Goal: Information Seeking & Learning: Learn about a topic

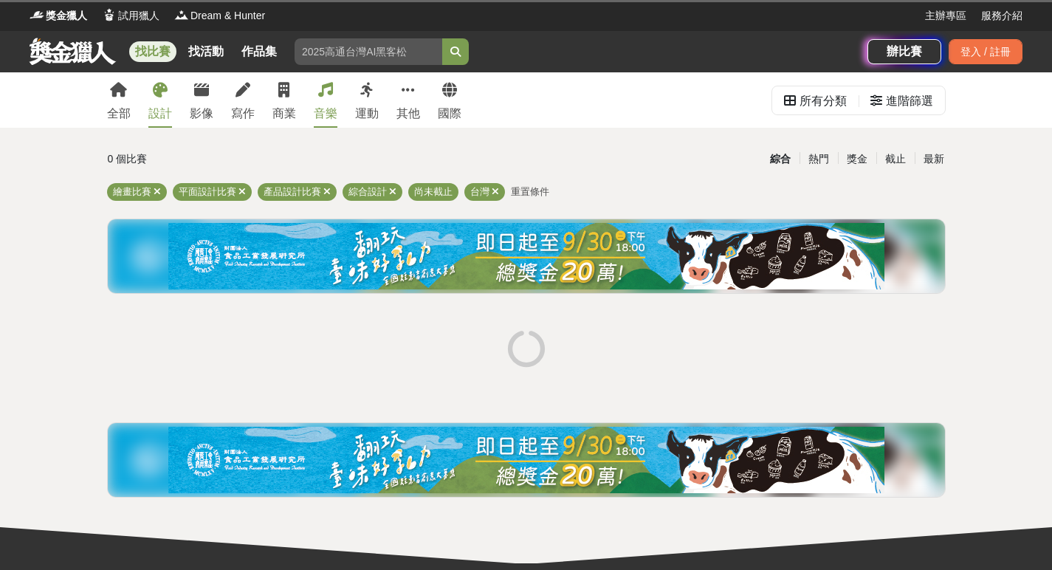
scroll to position [3, 0]
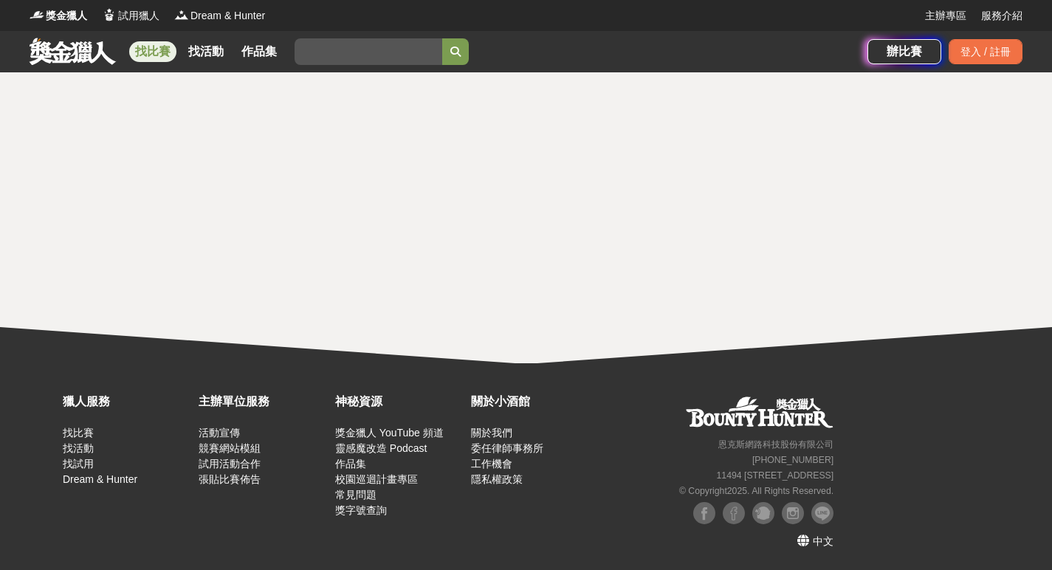
click at [137, 52] on link "找比賽" at bounding box center [152, 51] width 47 height 21
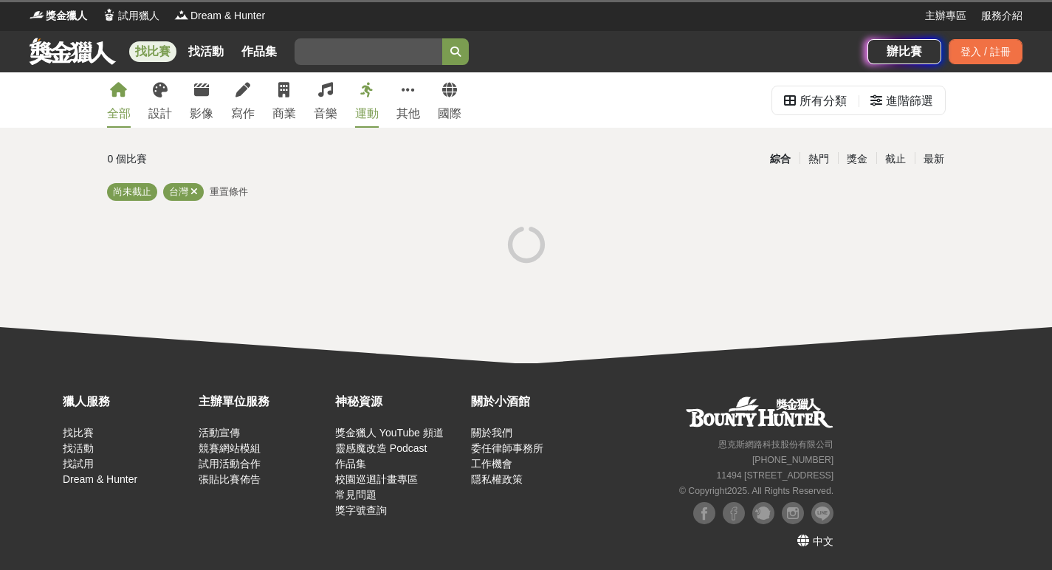
click at [66, 48] on link at bounding box center [72, 51] width 89 height 28
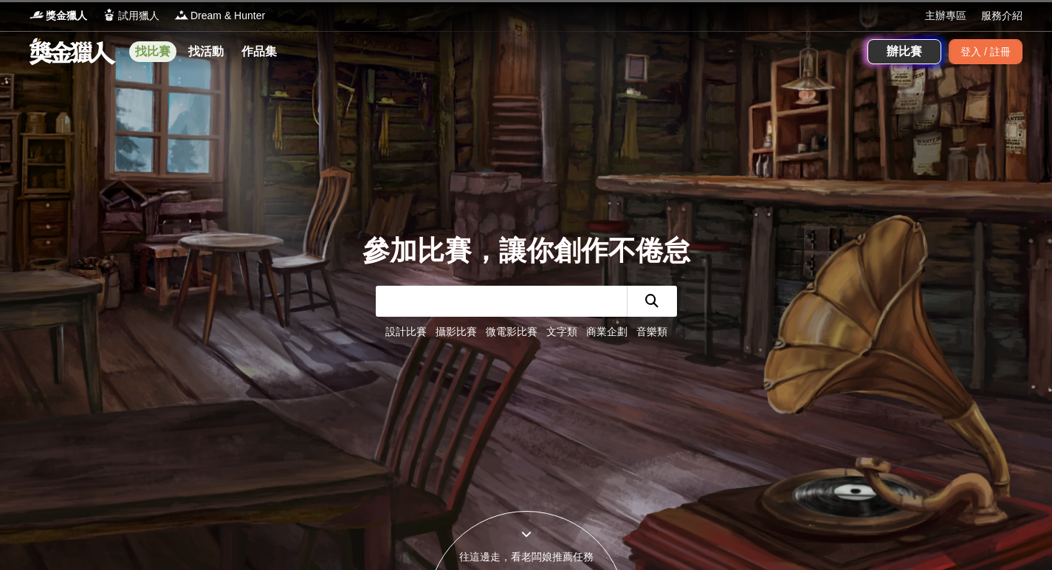
click at [153, 48] on link "找比賽" at bounding box center [152, 51] width 47 height 21
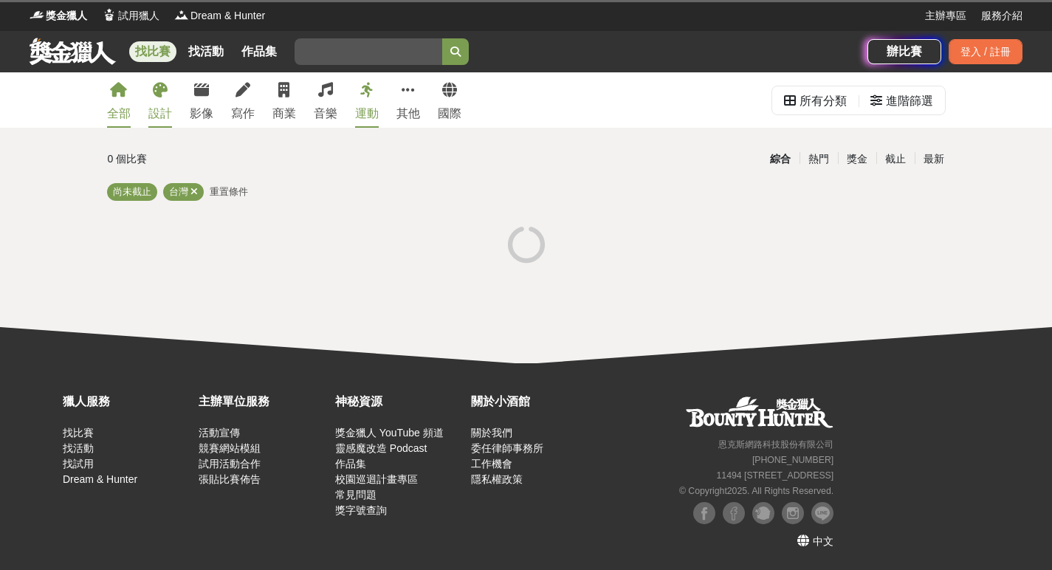
click at [162, 94] on icon at bounding box center [160, 90] width 15 height 15
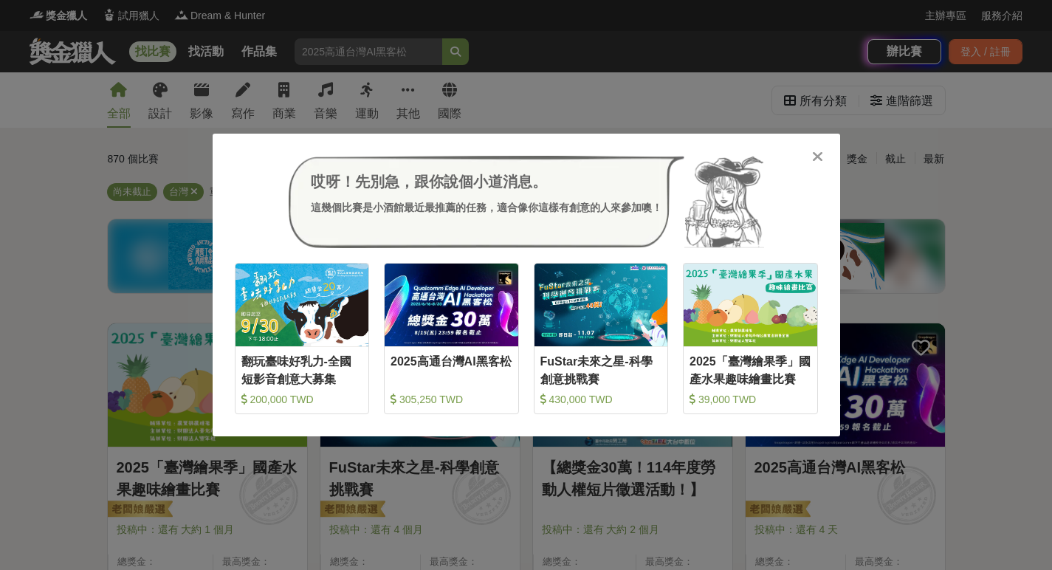
click at [34, 114] on div "哎呀！先別急，跟你說個小道消息。 這幾個比賽是小酒館最近最推薦的任務，適合像你這樣有創意的人來參加噢！ 收藏 翻玩臺味好乳力-全國短影音創意大募集 200,0…" at bounding box center [526, 285] width 1052 height 570
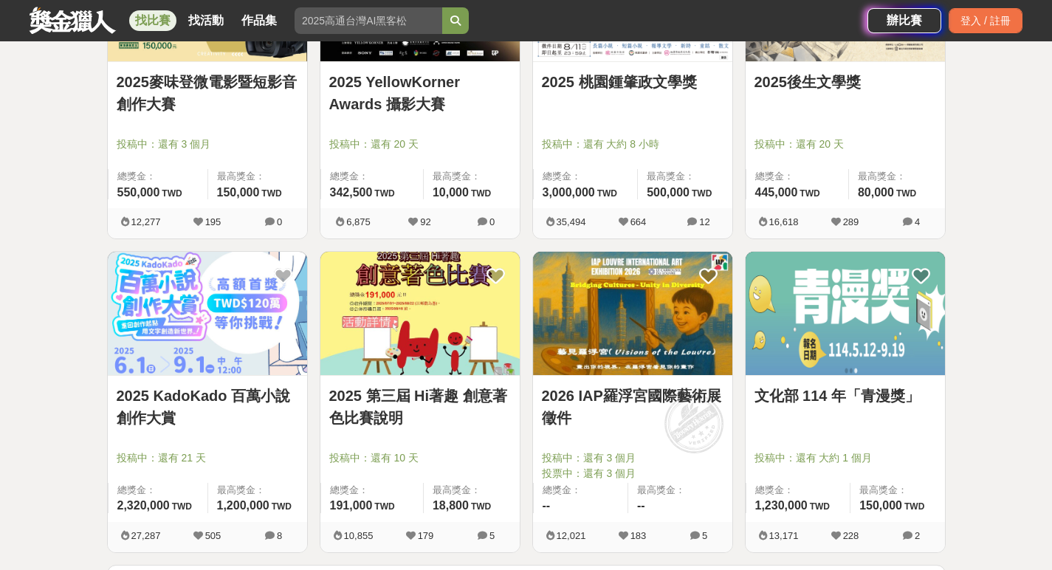
scroll to position [1809, 0]
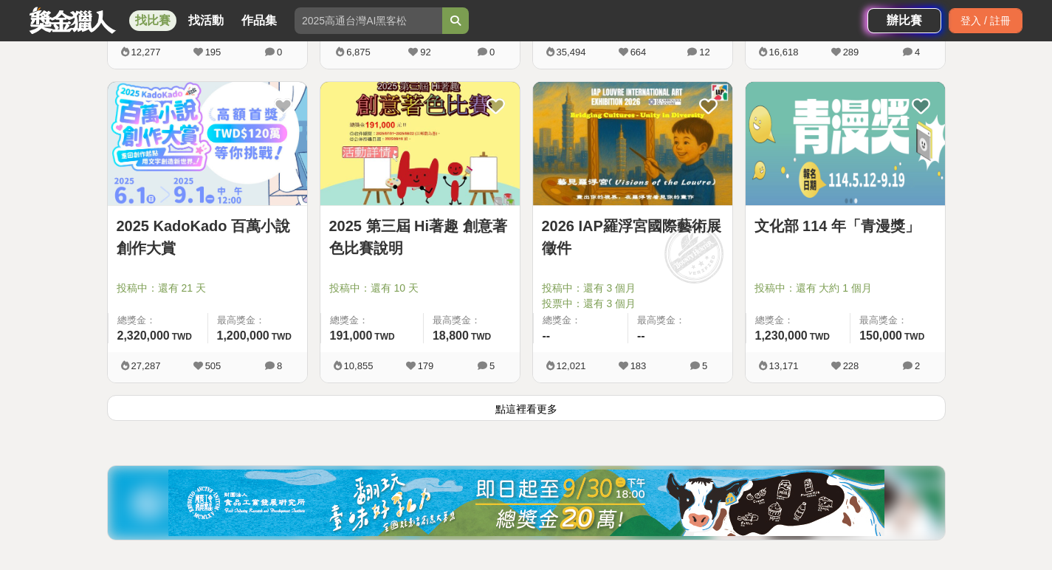
click at [490, 415] on button "點這裡看更多" at bounding box center [526, 408] width 839 height 26
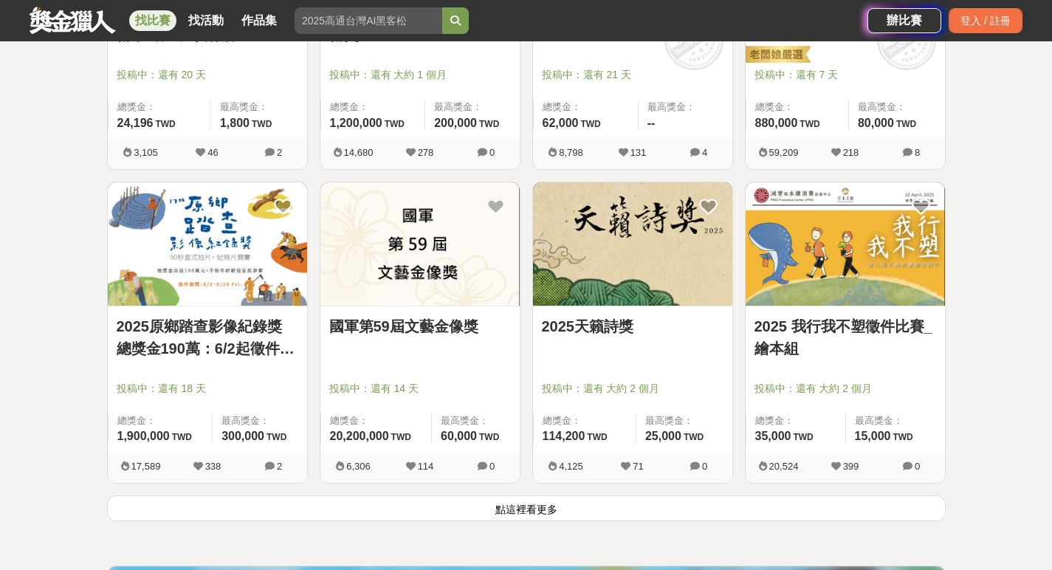
scroll to position [3761, 0]
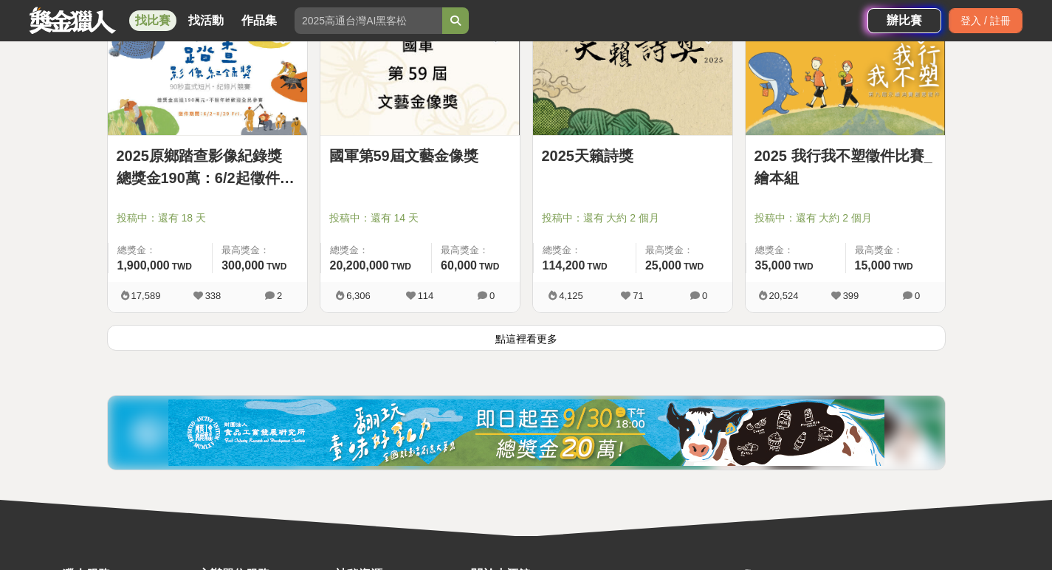
click at [529, 332] on button "點這裡看更多" at bounding box center [526, 338] width 839 height 26
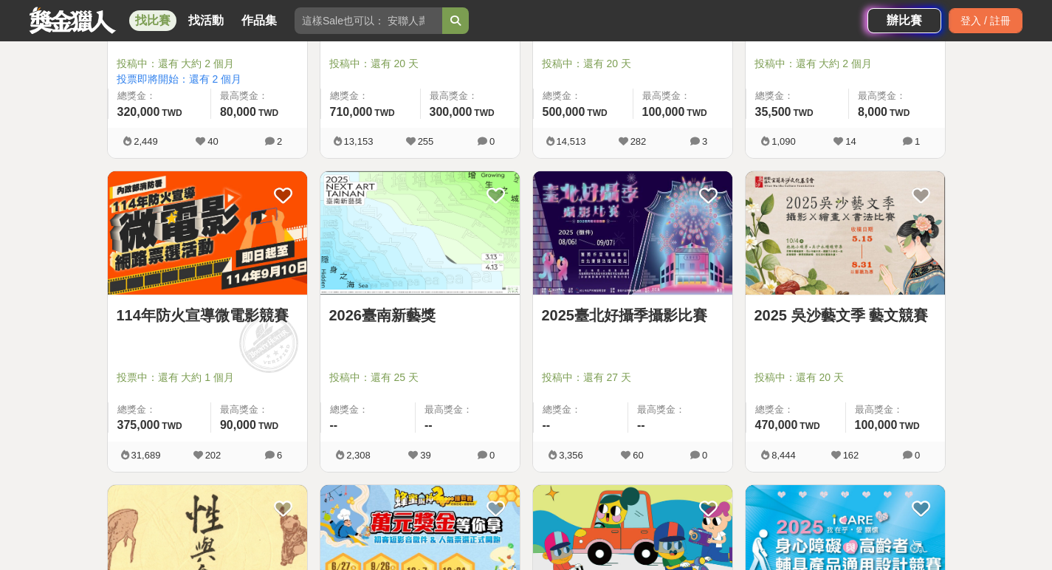
scroll to position [5551, 0]
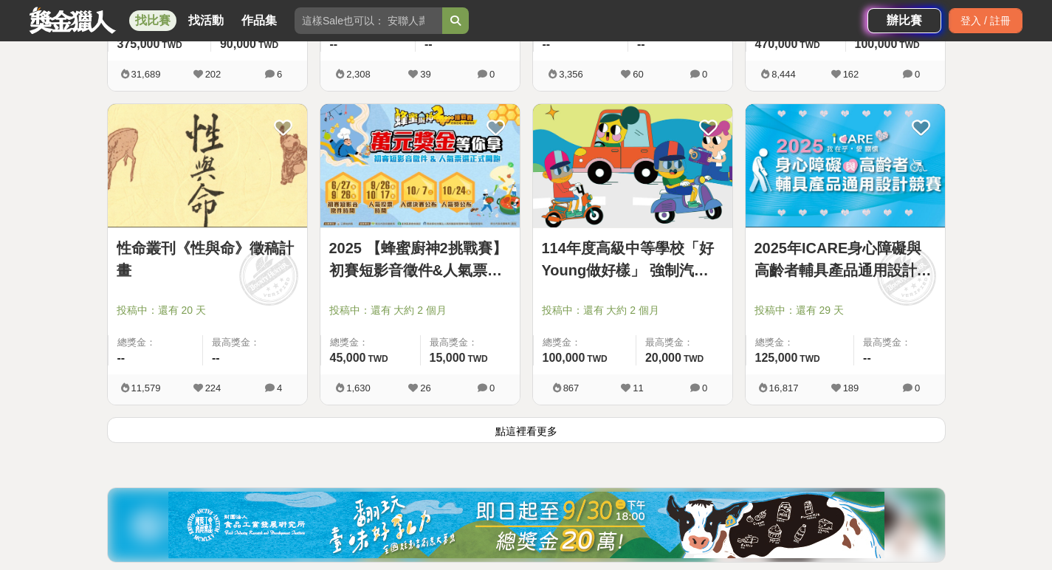
click at [575, 430] on button "點這裡看更多" at bounding box center [526, 430] width 839 height 26
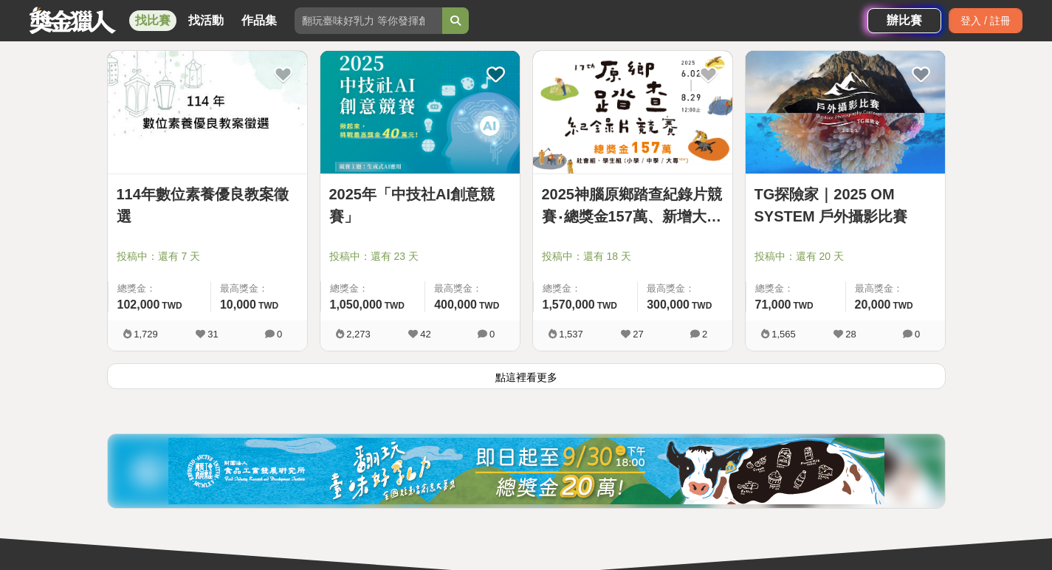
scroll to position [7535, 0]
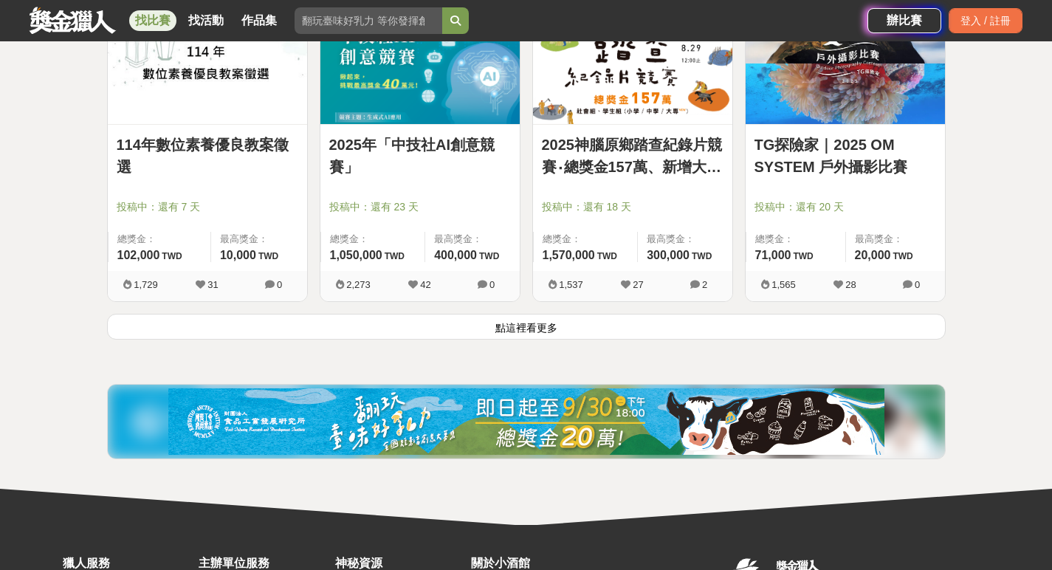
click at [501, 331] on button "點這裡看更多" at bounding box center [526, 327] width 839 height 26
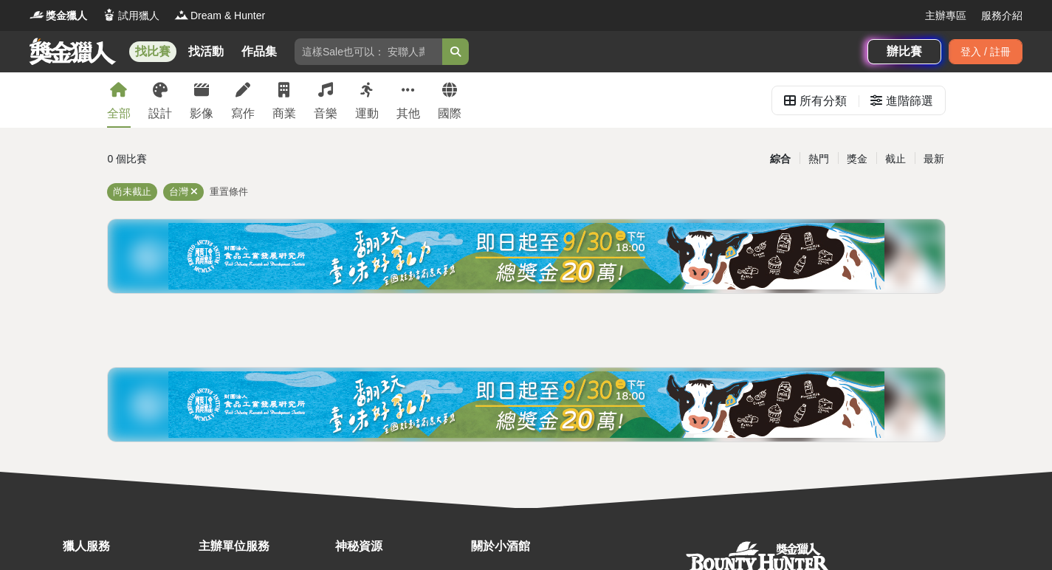
click at [148, 46] on link "找比賽" at bounding box center [152, 51] width 47 height 21
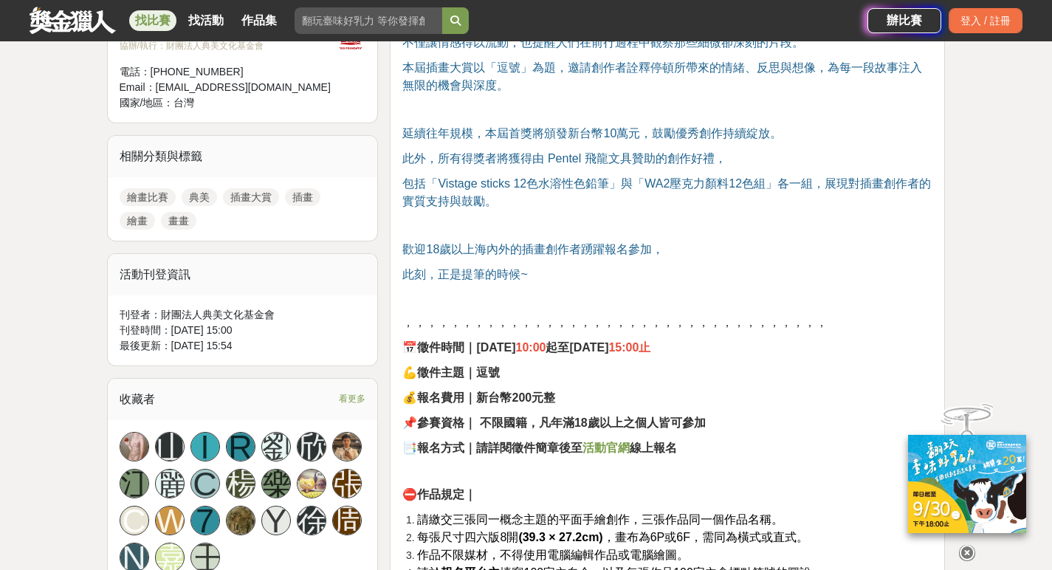
scroll to position [742, 0]
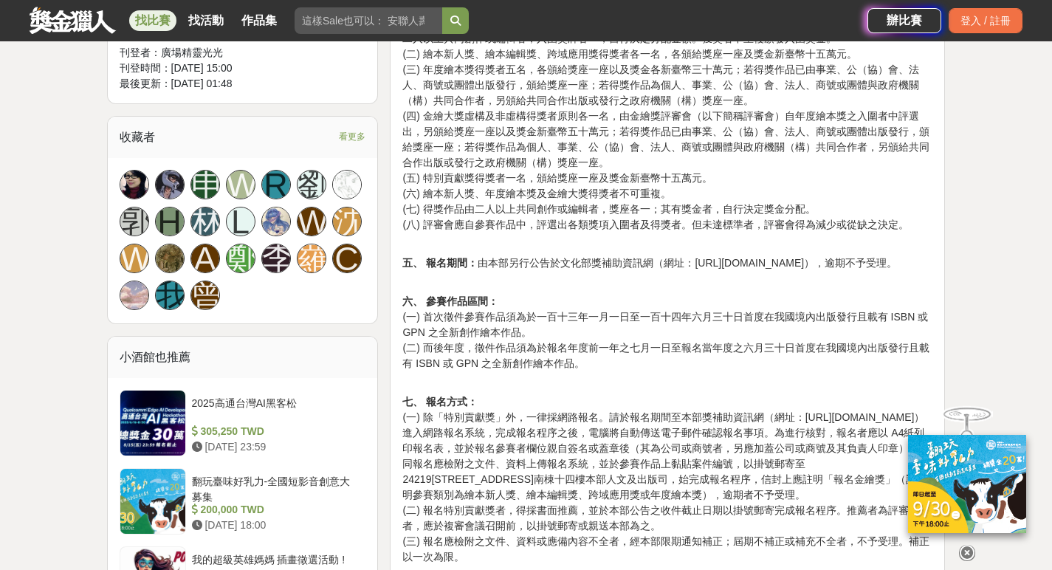
scroll to position [995, 0]
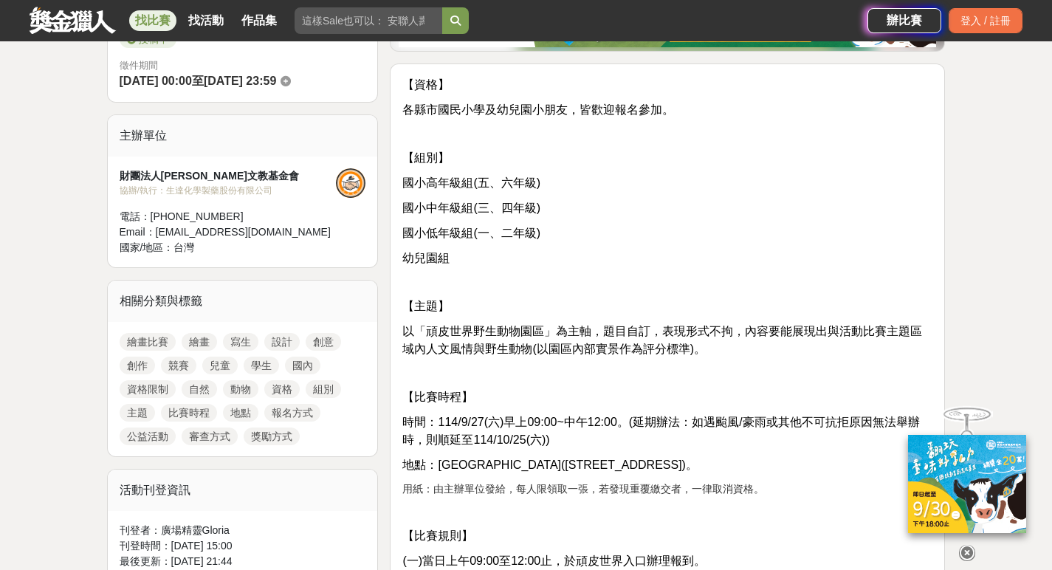
scroll to position [447, 0]
